Goal: Task Accomplishment & Management: Manage account settings

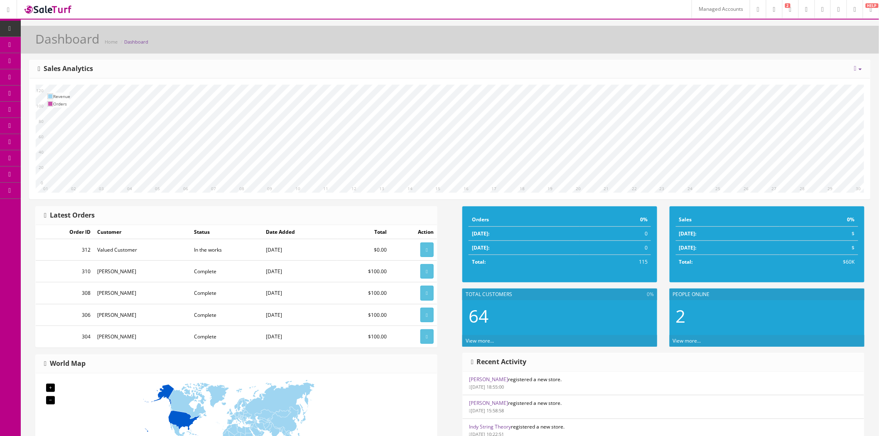
click at [62, 75] on span "Content Pages" at bounding box center [66, 77] width 34 height 7
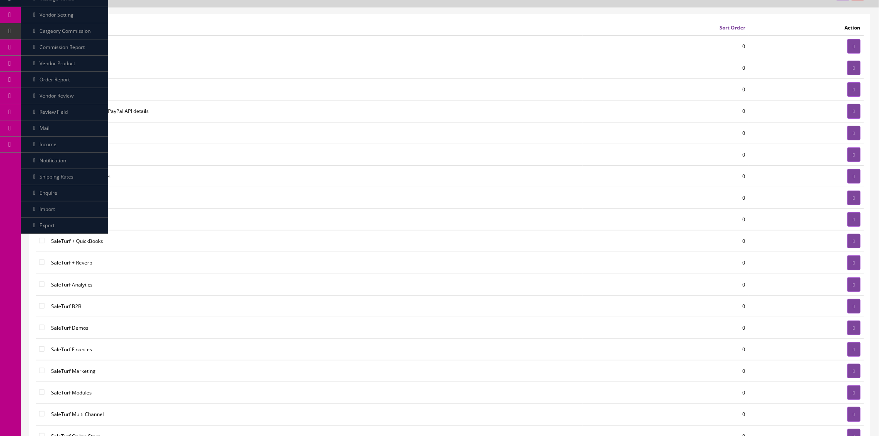
scroll to position [92, 0]
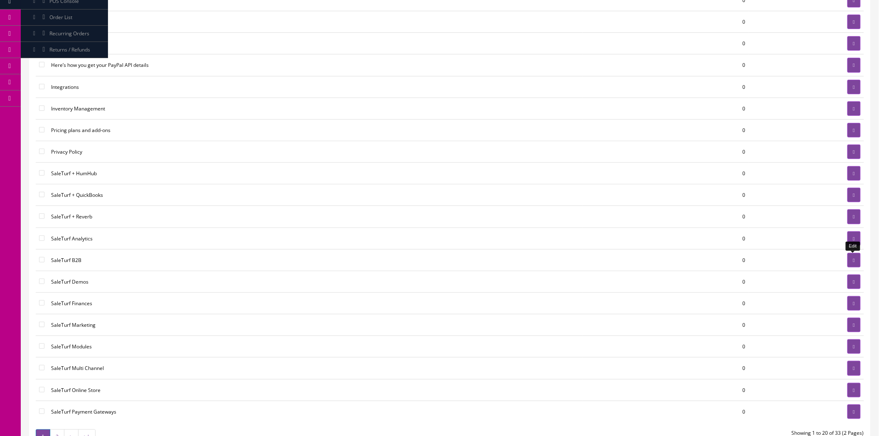
click at [848, 263] on link at bounding box center [854, 260] width 13 height 15
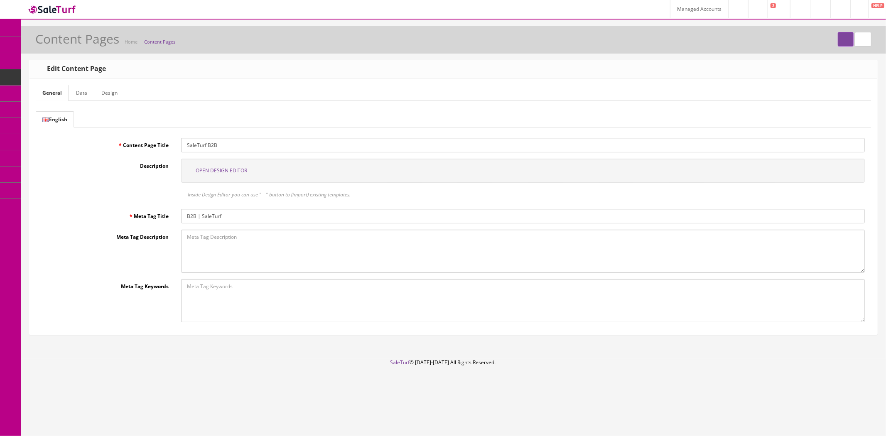
click at [237, 168] on span "Open Design Editor" at bounding box center [222, 170] width 52 height 7
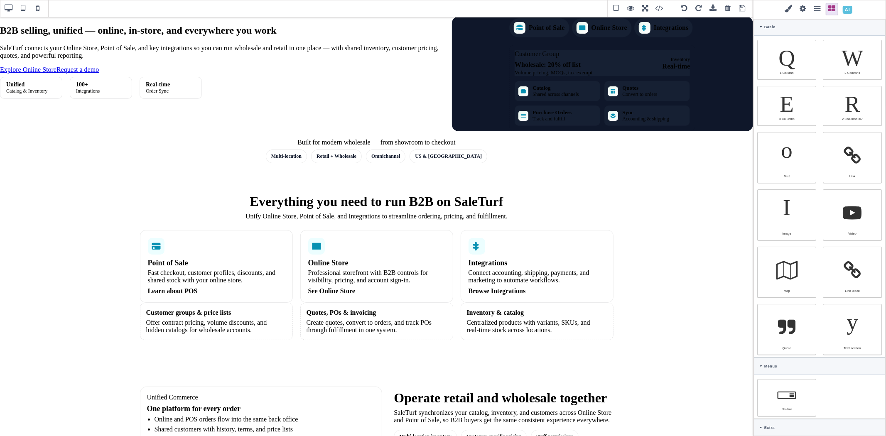
click at [849, 10] on span at bounding box center [848, 9] width 15 height 15
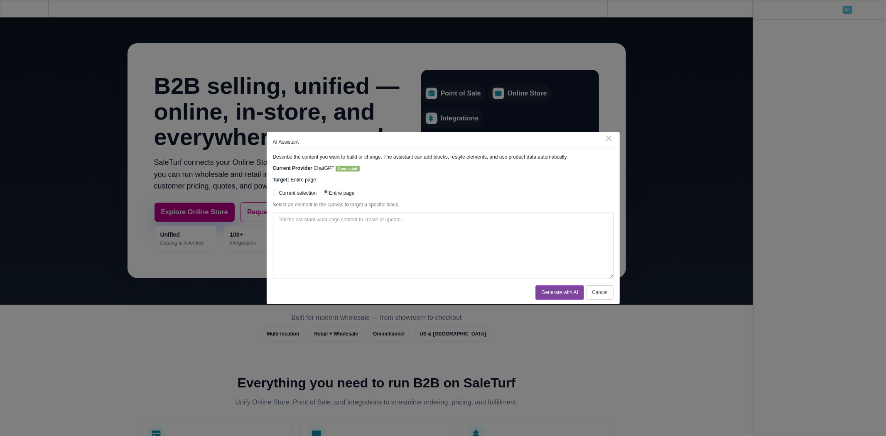
click at [391, 239] on textarea at bounding box center [443, 246] width 341 height 66
click at [364, 230] on textarea at bounding box center [443, 246] width 341 height 66
click at [593, 294] on button "Cancel" at bounding box center [599, 292] width 27 height 15
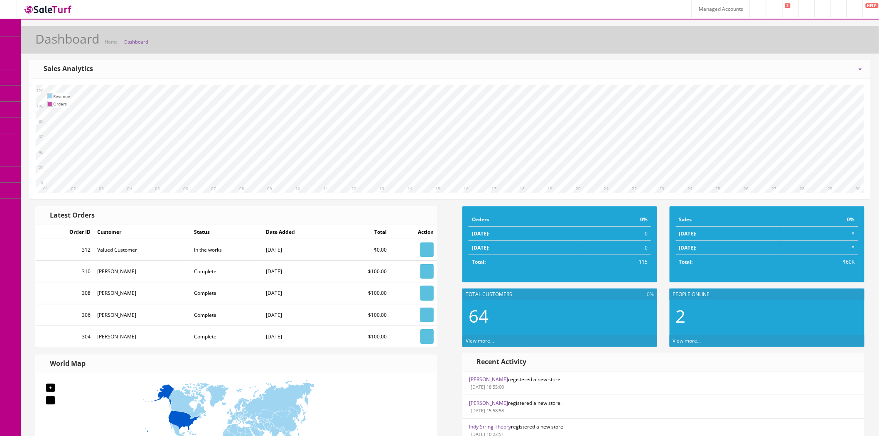
click at [82, 207] on link "AI Assistants" at bounding box center [64, 207] width 87 height 16
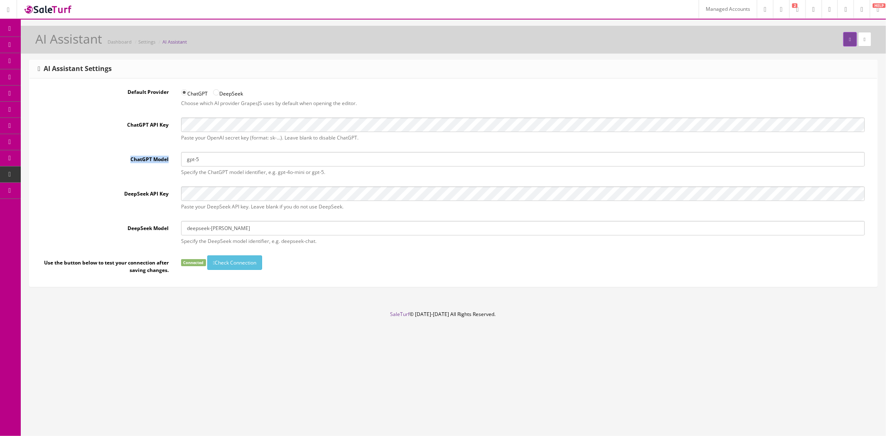
drag, startPoint x: 169, startPoint y: 160, endPoint x: 130, endPoint y: 158, distance: 38.7
click at [130, 158] on label "ChatGPT Model" at bounding box center [105, 157] width 139 height 11
